Goal: Find specific page/section

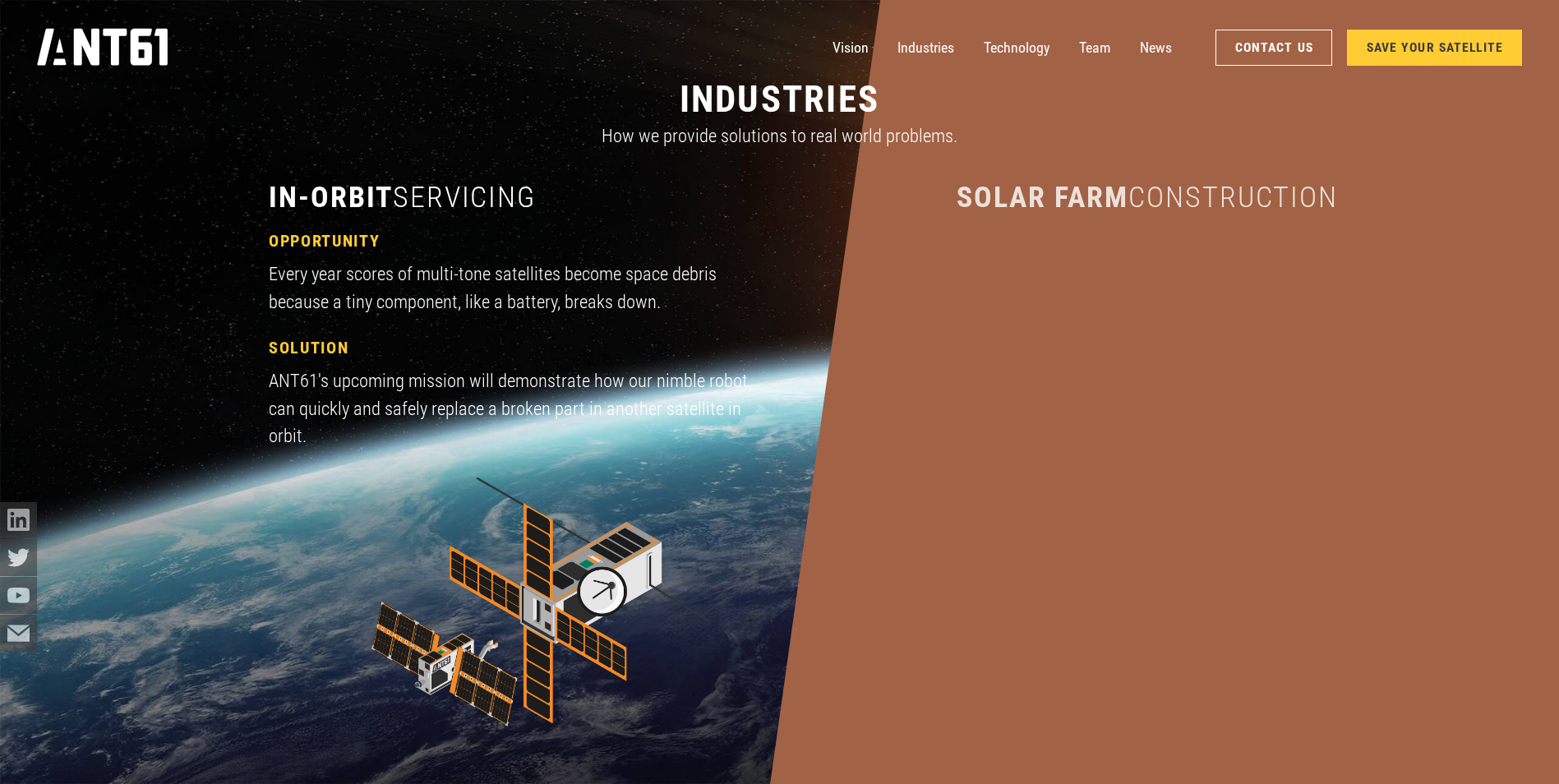
scroll to position [1889, 0]
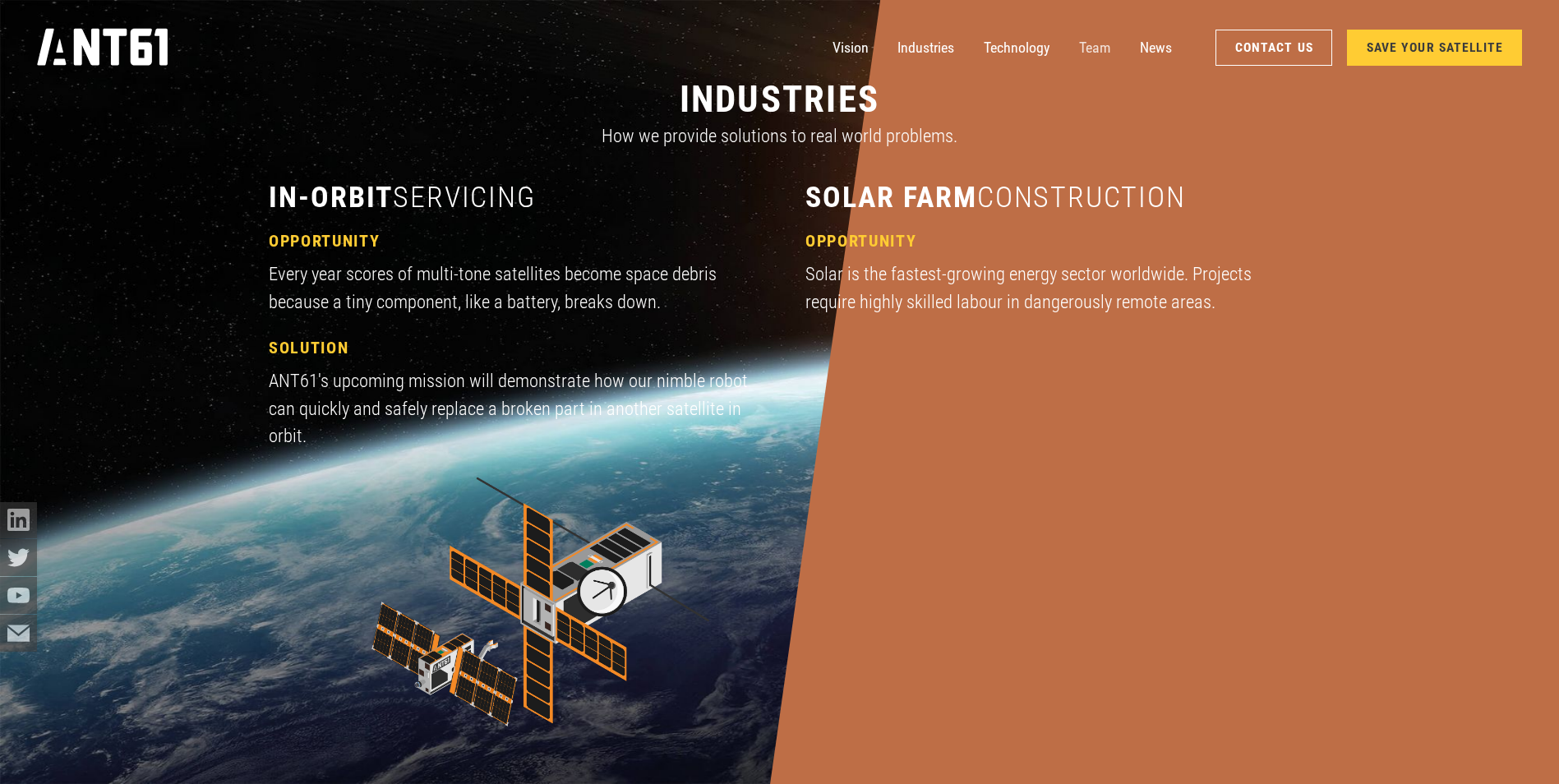
click at [1109, 43] on link "Team" at bounding box center [1094, 48] width 31 height 37
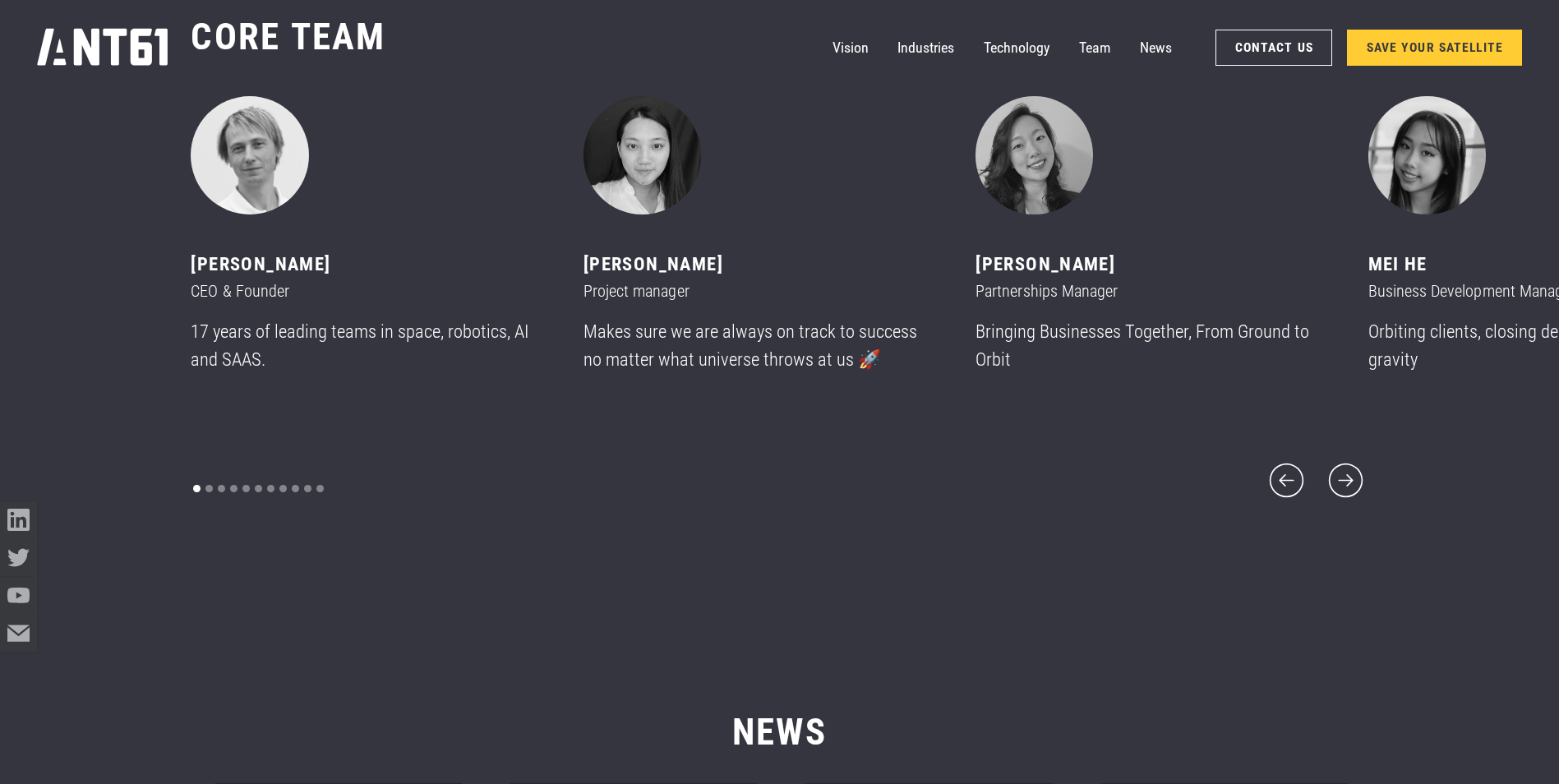
scroll to position [9555, 0]
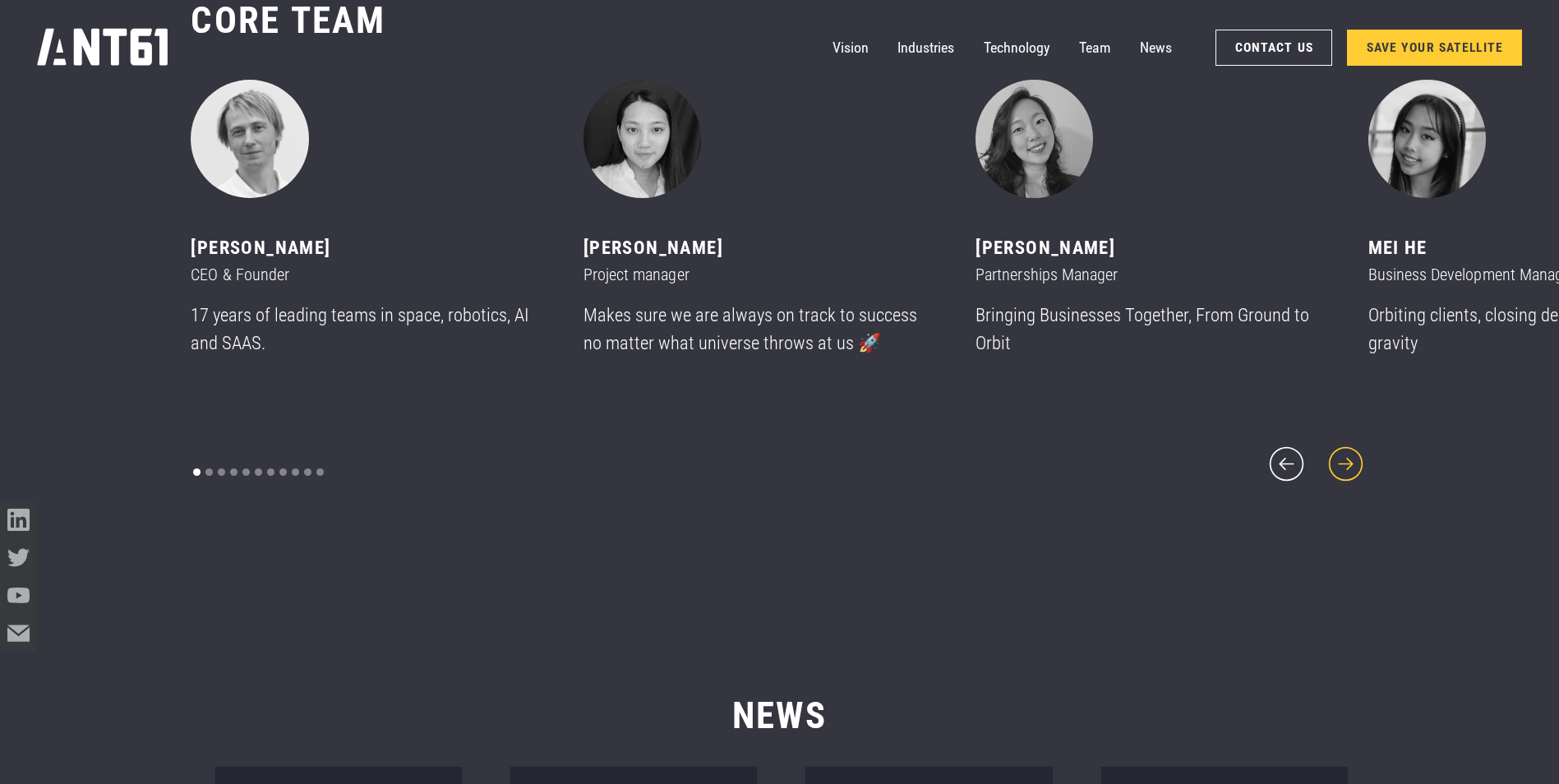
click at [1347, 469] on icon "next slide" at bounding box center [1346, 464] width 44 height 44
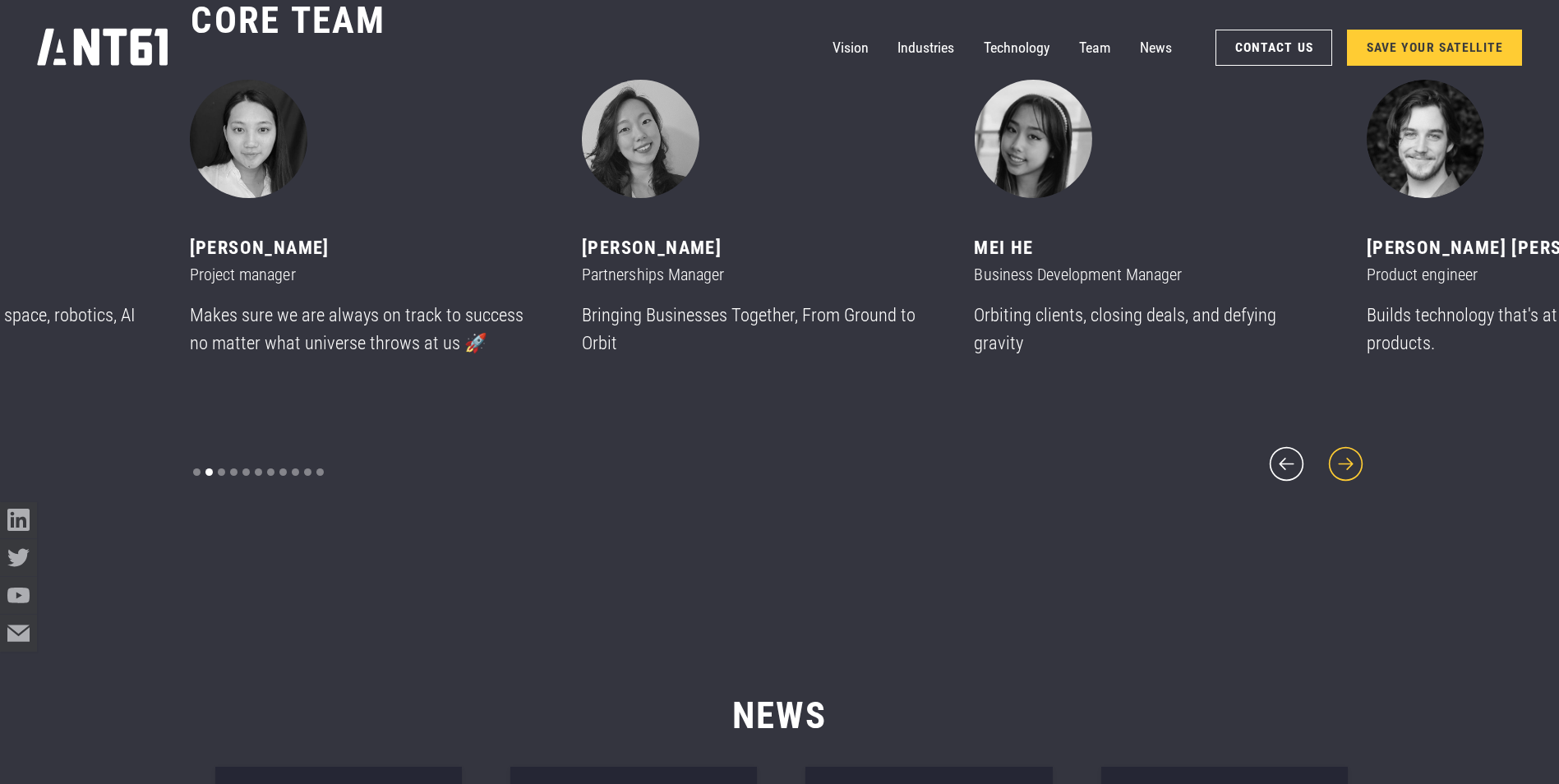
click at [1342, 459] on icon "next slide" at bounding box center [1346, 464] width 44 height 44
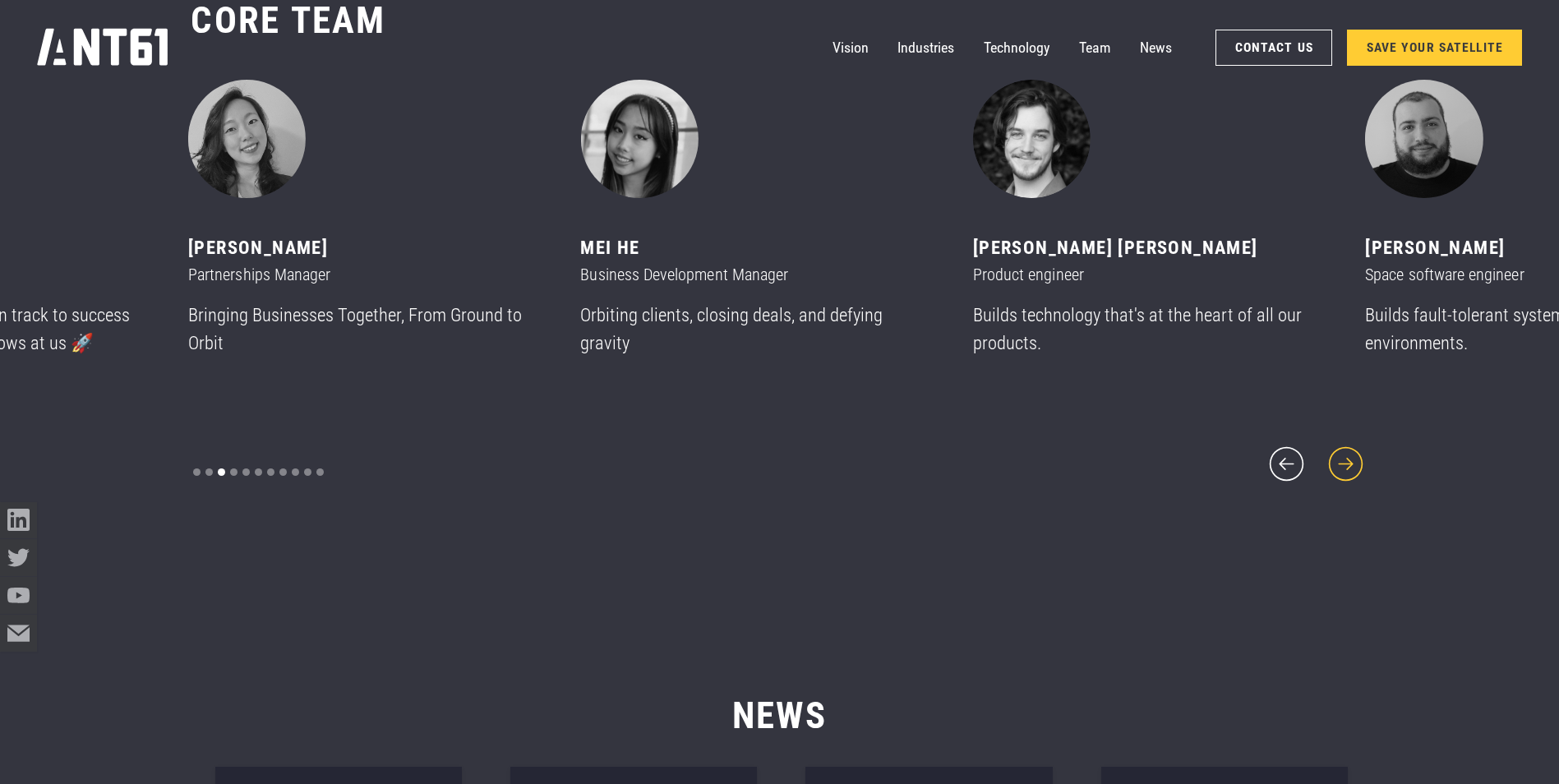
click at [1342, 459] on icon "next slide" at bounding box center [1346, 464] width 44 height 44
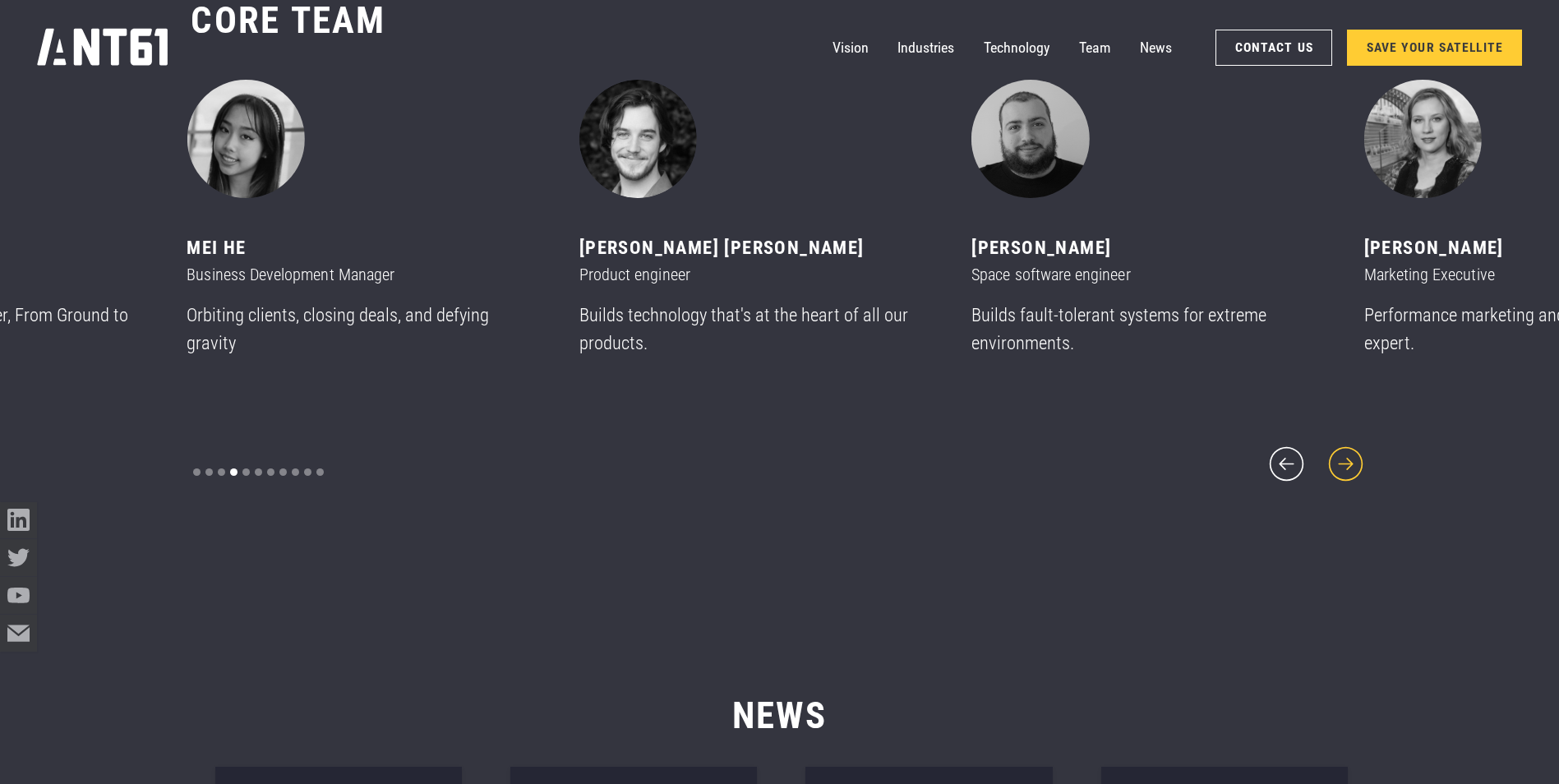
click at [1342, 459] on icon "next slide" at bounding box center [1346, 464] width 44 height 44
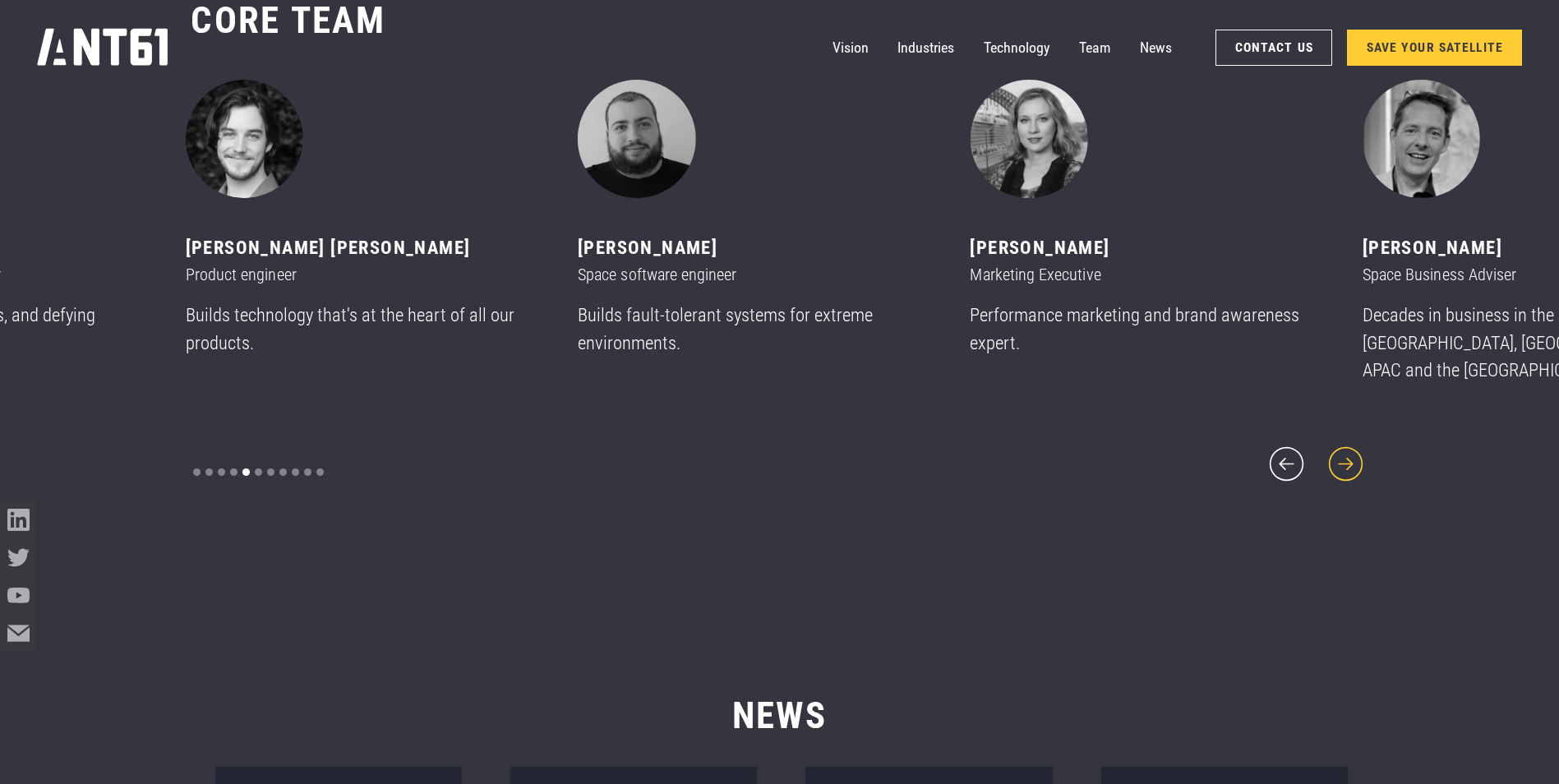
click at [1342, 459] on icon "next slide" at bounding box center [1346, 464] width 44 height 44
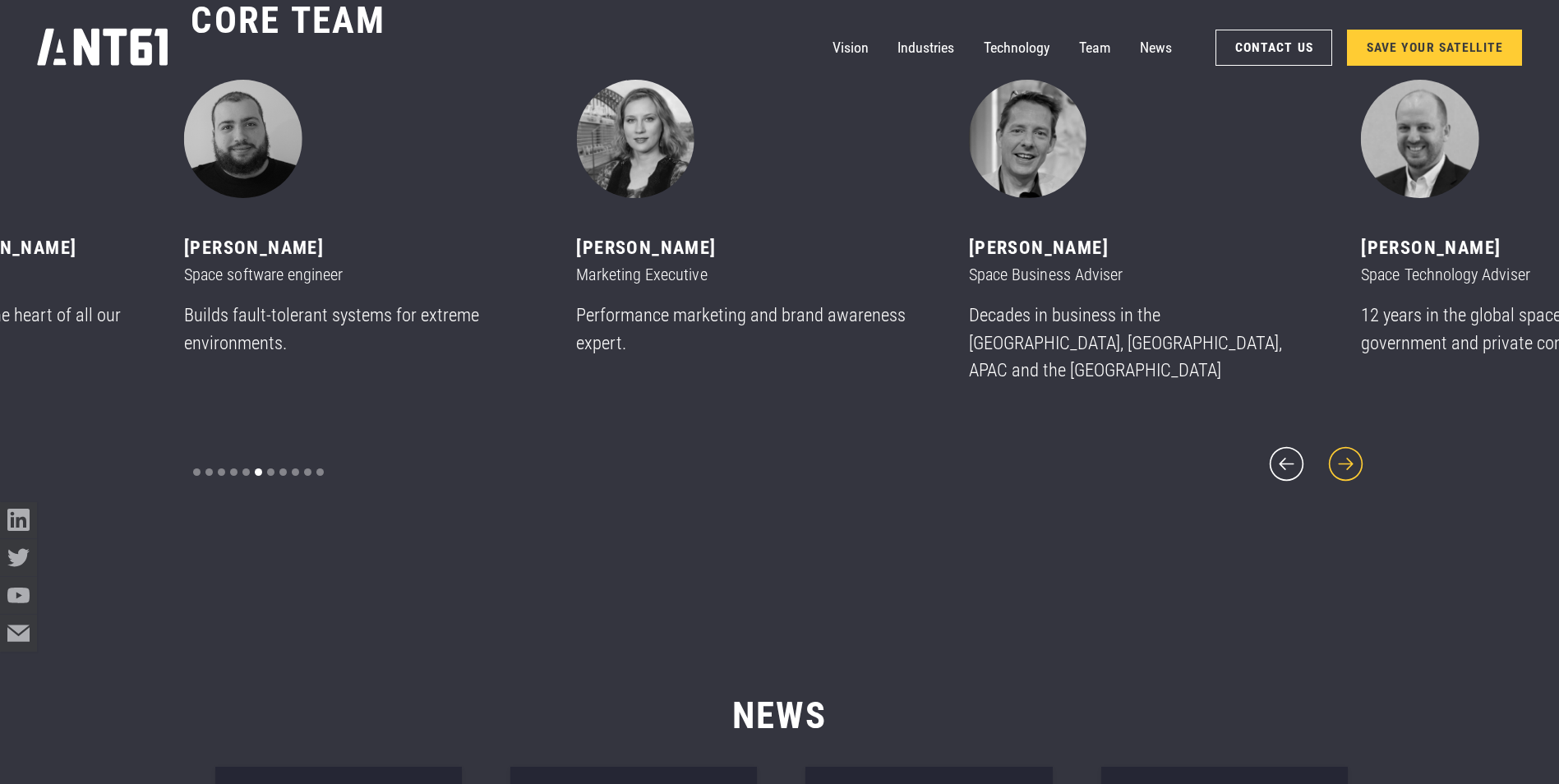
click at [1344, 457] on icon "next slide" at bounding box center [1346, 464] width 44 height 44
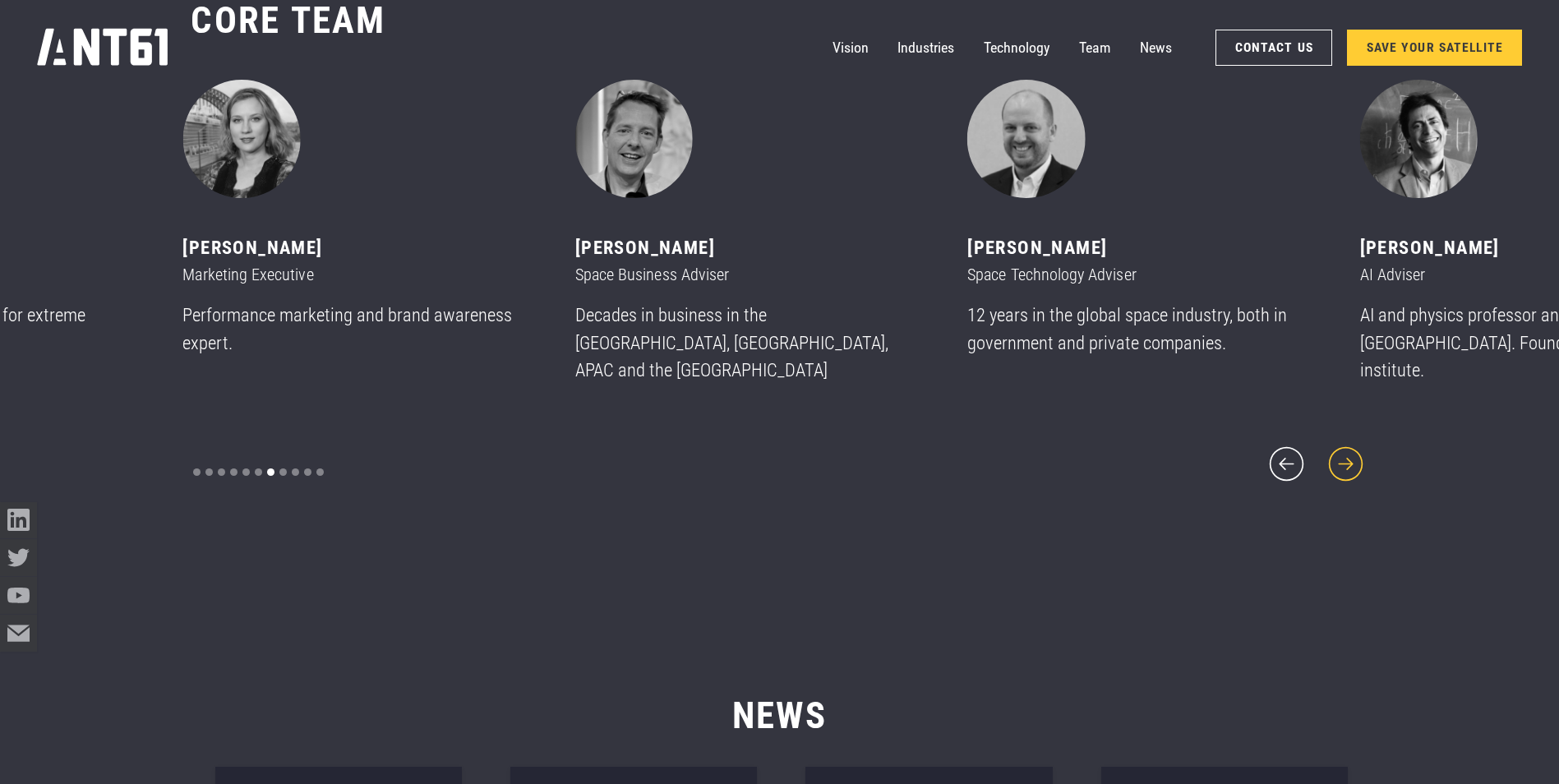
click at [1344, 457] on icon "next slide" at bounding box center [1346, 464] width 44 height 44
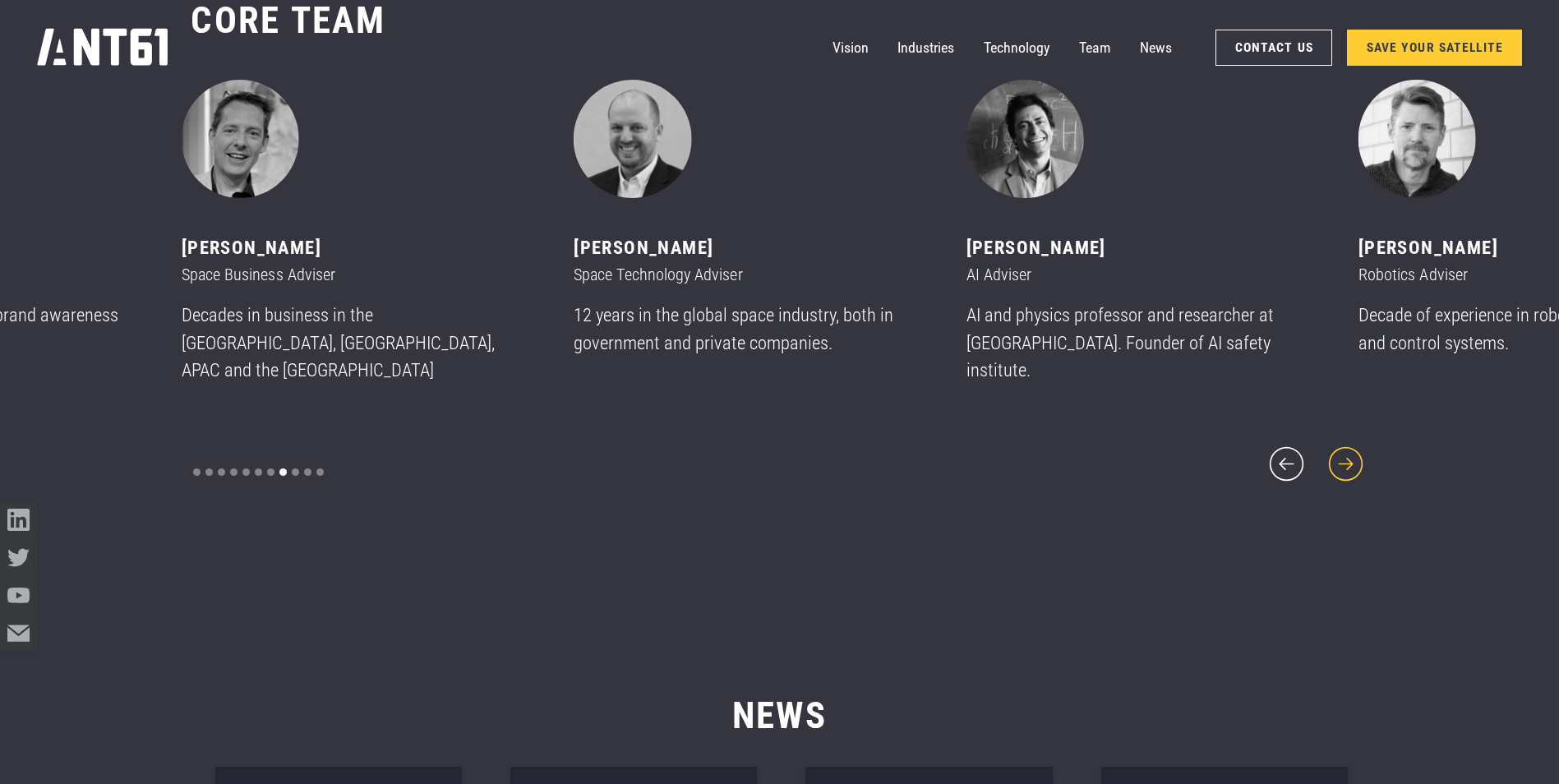
click at [1344, 457] on icon "next slide" at bounding box center [1346, 464] width 44 height 44
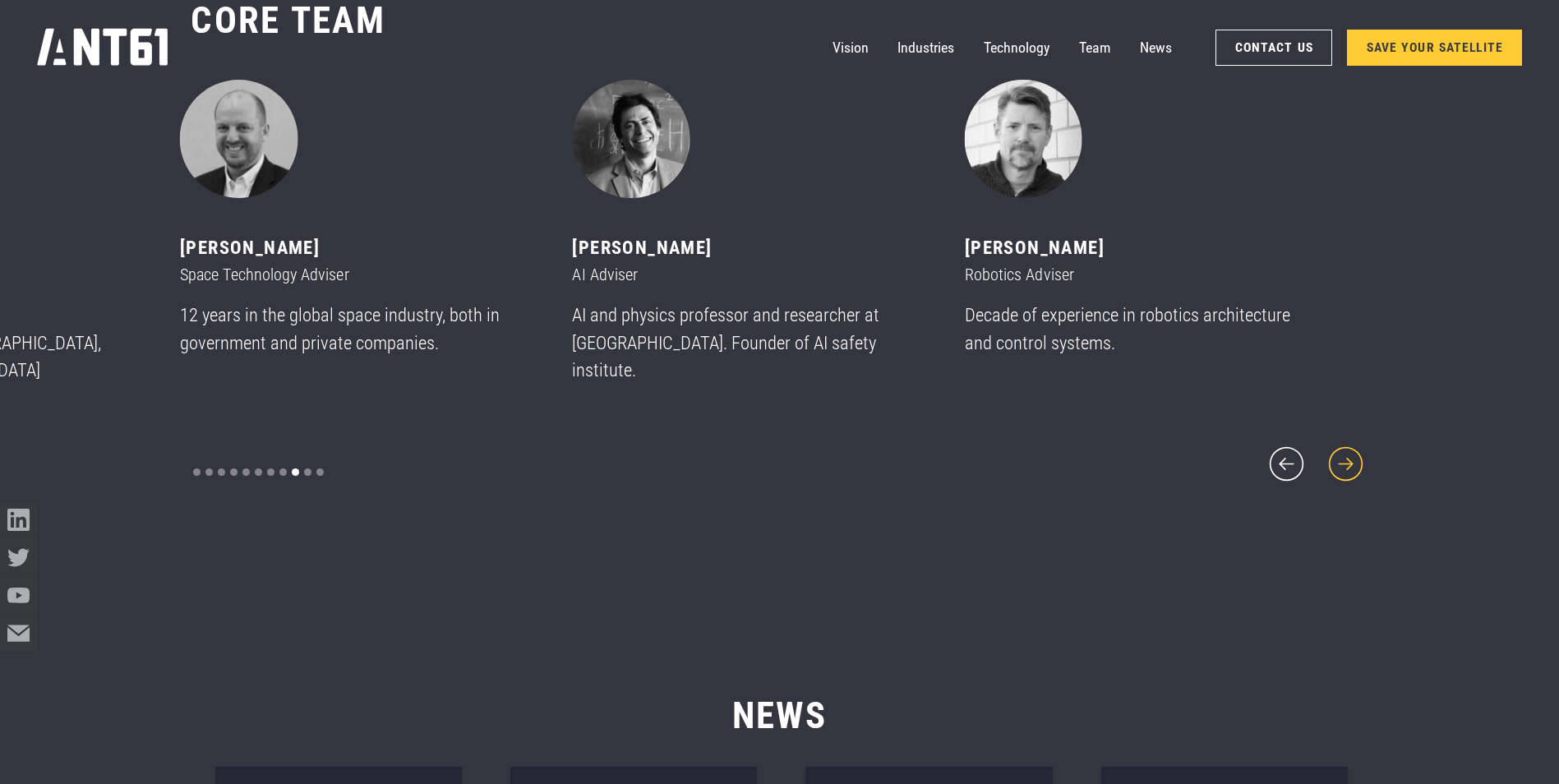
click at [1344, 457] on icon "next slide" at bounding box center [1346, 464] width 44 height 44
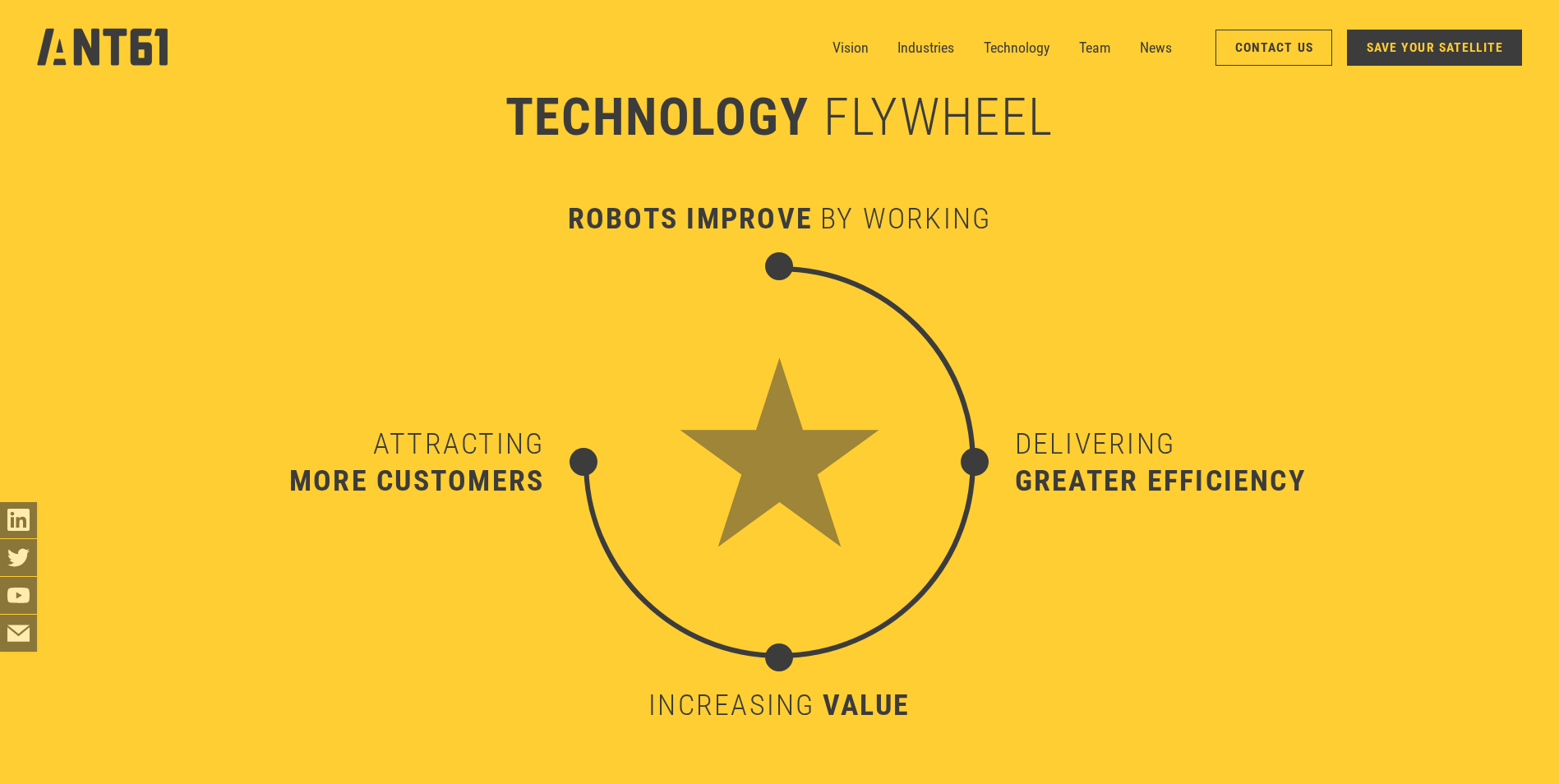
scroll to position [7501, 0]
